Goal: Transaction & Acquisition: Purchase product/service

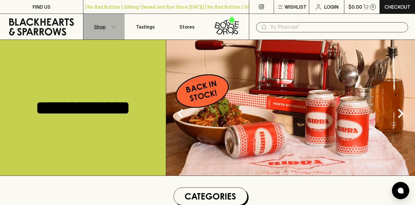
click at [115, 27] on icon "button" at bounding box center [113, 26] width 5 height 2
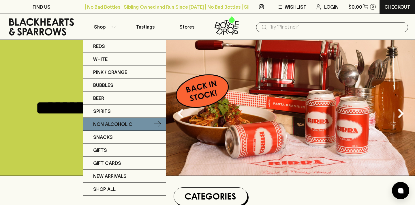
click at [112, 125] on p "Non Alcoholic" at bounding box center [112, 123] width 39 height 7
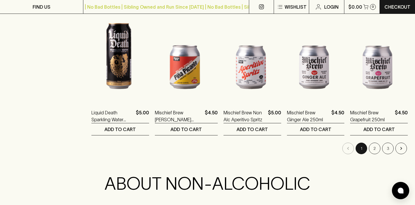
scroll to position [555, 0]
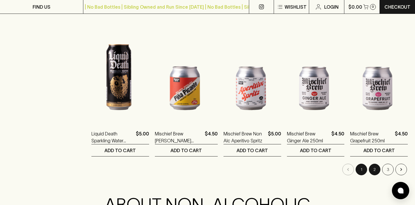
click at [374, 163] on button "2" at bounding box center [375, 169] width 12 height 12
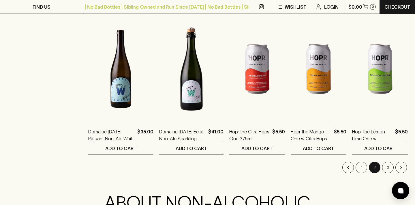
scroll to position [560, 0]
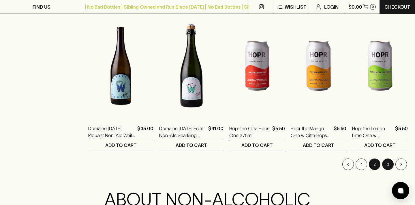
click at [386, 158] on button "3" at bounding box center [388, 164] width 12 height 12
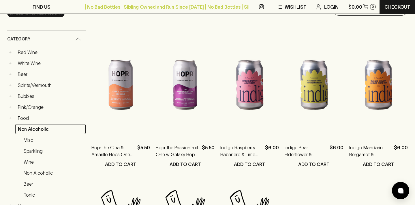
scroll to position [82, 0]
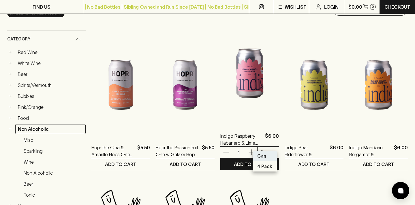
click at [270, 165] on p "4 Pack" at bounding box center [264, 166] width 15 height 7
type input "1"
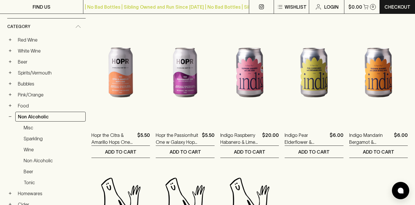
scroll to position [93, 0]
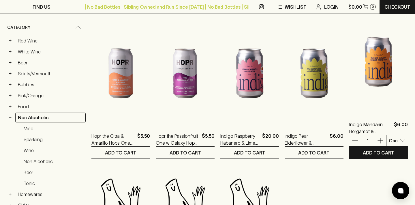
click at [398, 165] on p "4 Pack" at bounding box center [396, 165] width 15 height 7
type input "1"
click at [356, 171] on ol "Hopr the Citra & Amarillo Hops One 375ml $5.50 1 Bottle 0 ​ ADD TO CART Hopr th…" at bounding box center [249, 161] width 316 height 300
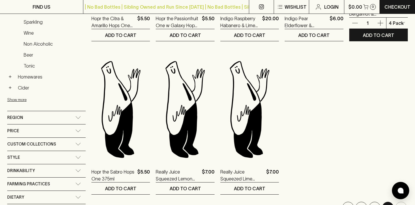
scroll to position [212, 0]
